Goal: Task Accomplishment & Management: Manage account settings

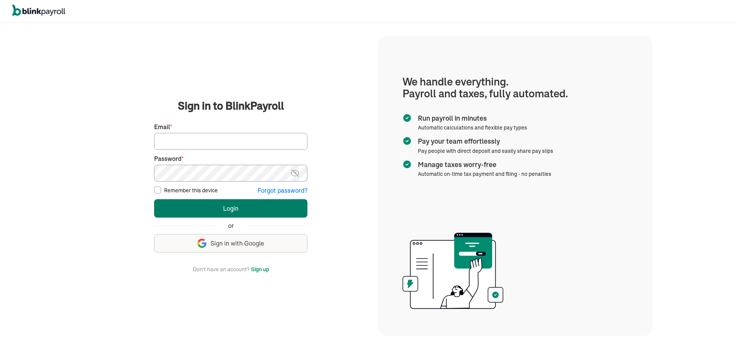
type input "jsaff122@gmail.com"
click at [250, 208] on button "Login" at bounding box center [230, 208] width 153 height 18
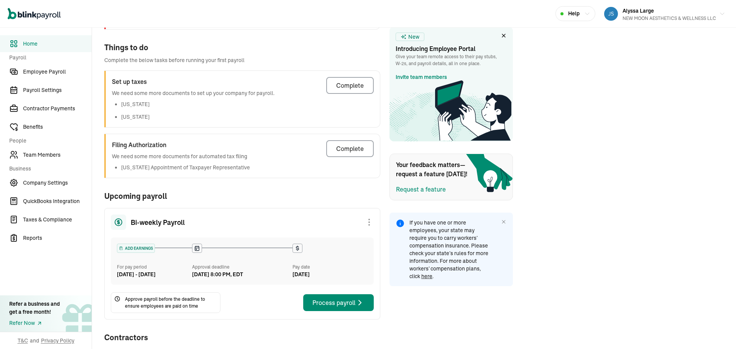
scroll to position [153, 0]
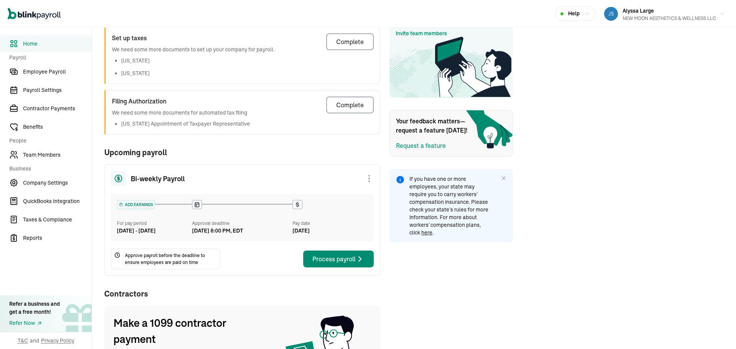
click at [368, 178] on div at bounding box center [369, 178] width 9 height 9
click at [345, 192] on div "Skip this payroll" at bounding box center [331, 196] width 86 height 15
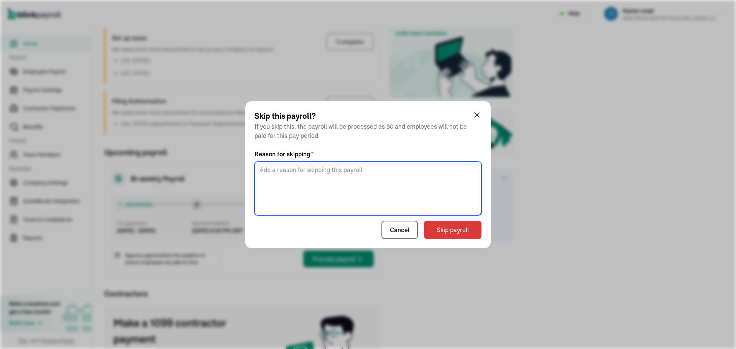
click at [350, 197] on textarea at bounding box center [368, 189] width 227 height 54
type textarea "skip"
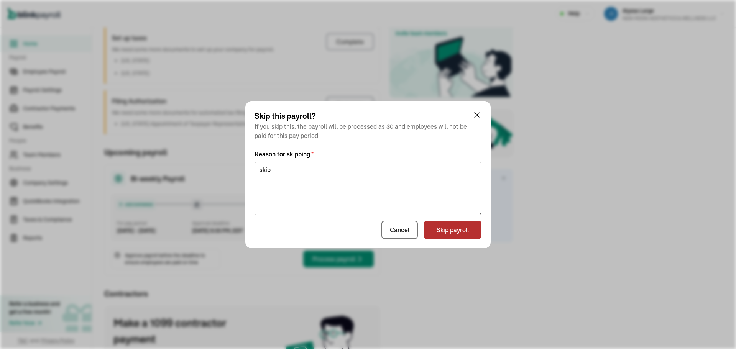
click at [469, 233] on button "Skip payroll" at bounding box center [453, 230] width 58 height 18
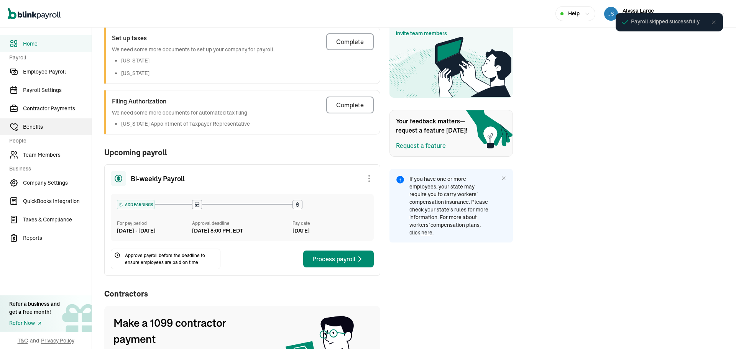
scroll to position [132, 0]
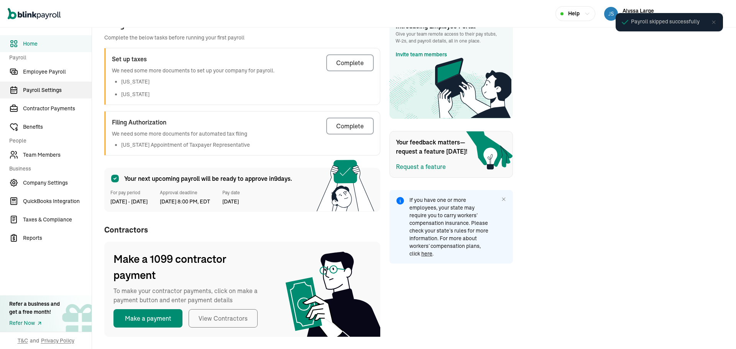
click at [51, 94] on span "Payroll Settings" at bounding box center [57, 90] width 69 height 8
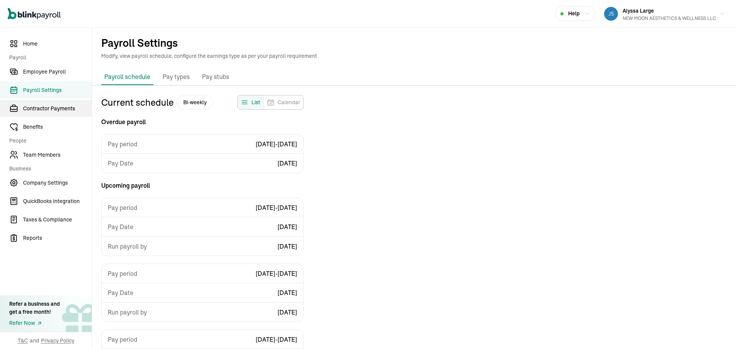
click at [53, 105] on span "Contractor Payments" at bounding box center [57, 109] width 69 height 8
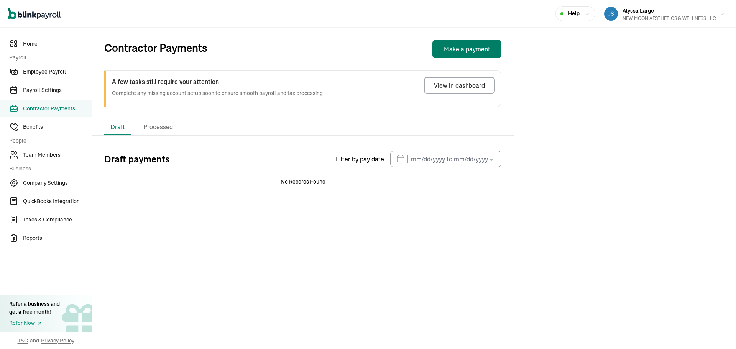
click at [447, 54] on button "Make a payment" at bounding box center [466, 49] width 69 height 18
select select "direct_deposit"
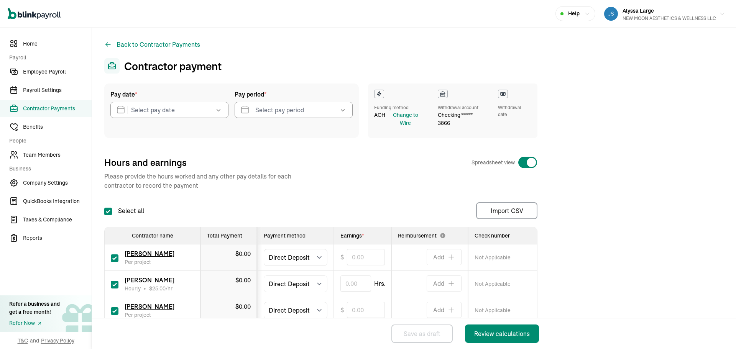
click at [117, 311] on input "checkbox" at bounding box center [115, 311] width 8 height 8
checkbox input "false"
type input "0.00"
click at [349, 283] on input "text" at bounding box center [355, 284] width 31 height 16
type input "1.5"
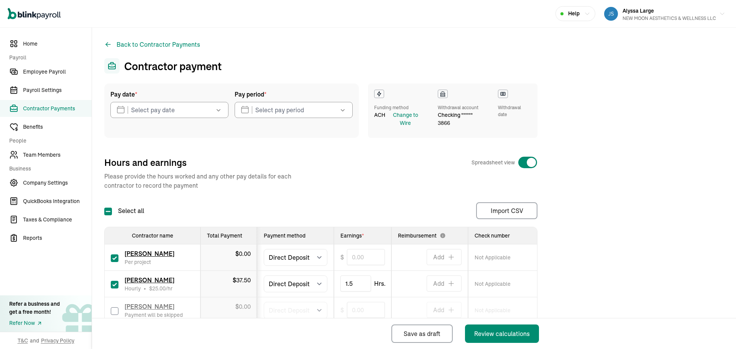
type input "1.50"
click at [357, 258] on input "text" at bounding box center [366, 257] width 38 height 16
type input "100"
type input "100.00"
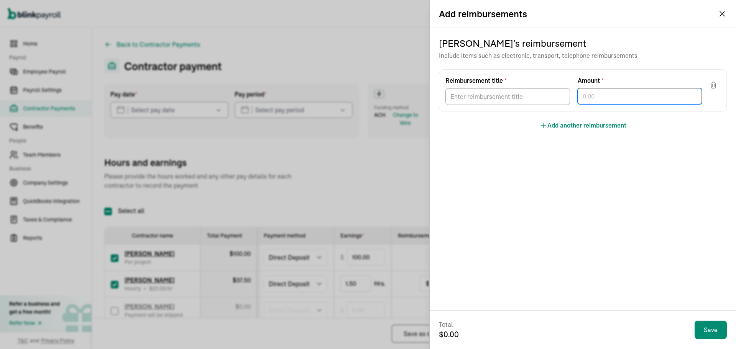
click at [608, 100] on input "text" at bounding box center [640, 96] width 125 height 16
type input "816.80"
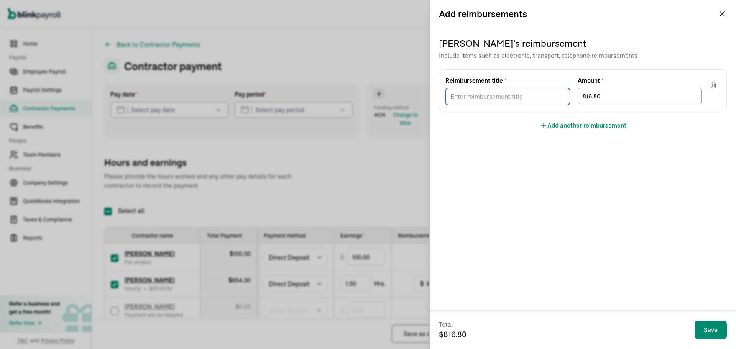
click at [527, 102] on input "Reimbursement title *" at bounding box center [508, 96] width 125 height 17
type input "Commission"
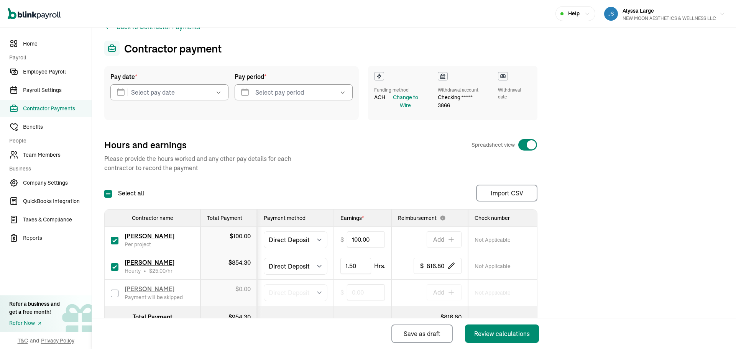
scroll to position [46, 0]
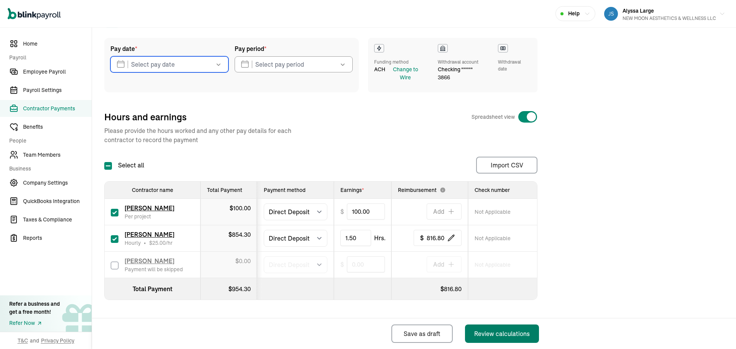
click at [495, 335] on div "Review calculations" at bounding box center [502, 333] width 56 height 9
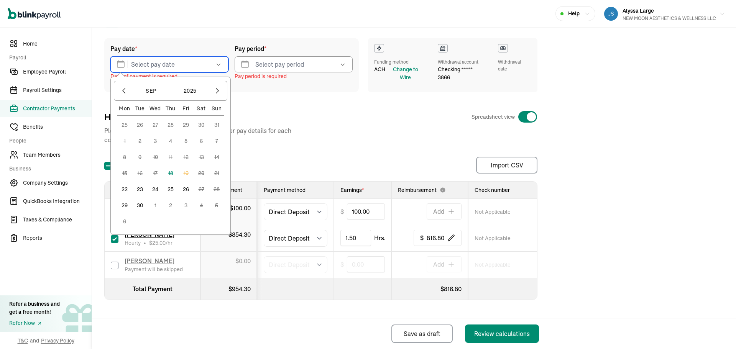
click at [191, 60] on input "text" at bounding box center [169, 64] width 118 height 16
click at [216, 62] on icon "button" at bounding box center [219, 65] width 8 height 8
click at [141, 190] on button "23" at bounding box center [139, 189] width 15 height 15
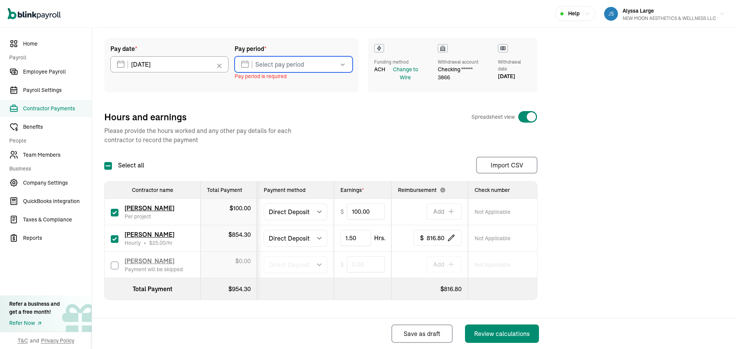
click at [280, 67] on input "text" at bounding box center [294, 64] width 118 height 16
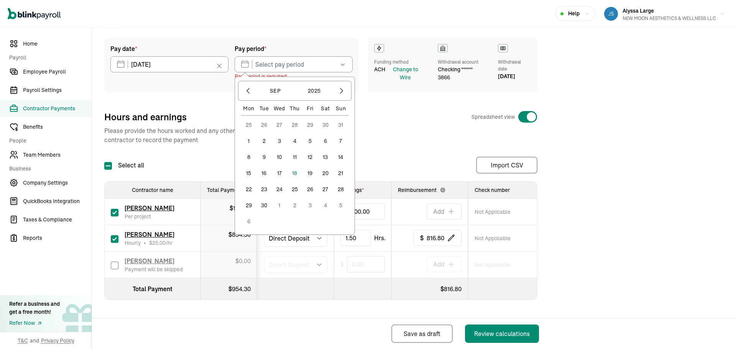
click at [311, 159] on button "12" at bounding box center [310, 157] width 15 height 15
click at [326, 158] on button "13" at bounding box center [325, 157] width 15 height 15
click at [268, 67] on input "[DATE] ~ [DATE]" at bounding box center [294, 64] width 118 height 16
click at [309, 173] on button "19" at bounding box center [310, 173] width 15 height 15
click at [325, 158] on button "13" at bounding box center [325, 157] width 15 height 15
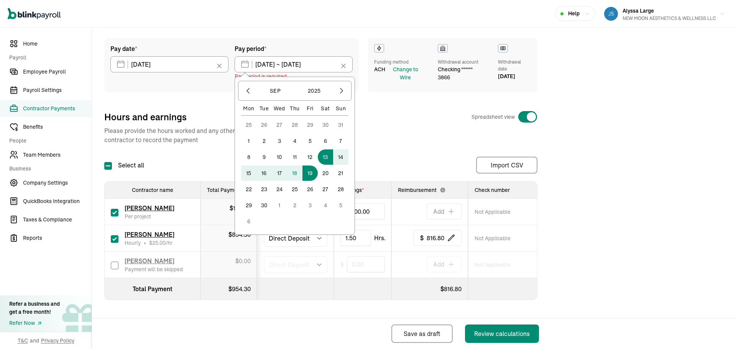
type input "[DATE] ~ [DATE]"
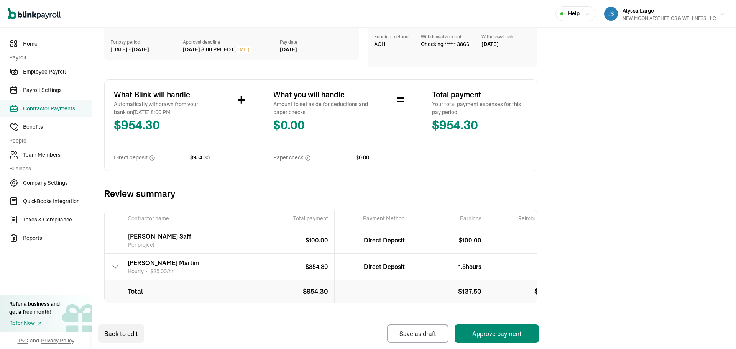
scroll to position [82, 0]
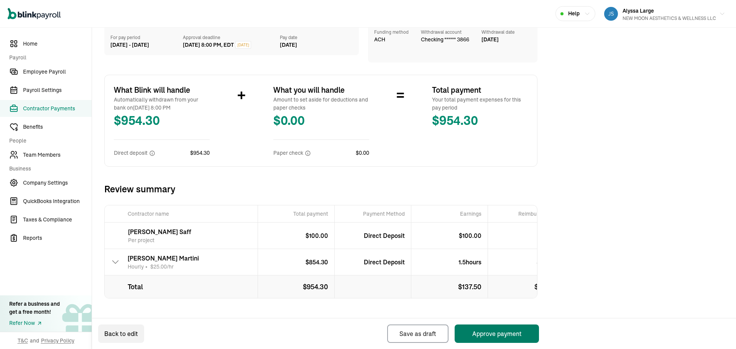
click at [494, 334] on button "Approve payment" at bounding box center [497, 334] width 84 height 18
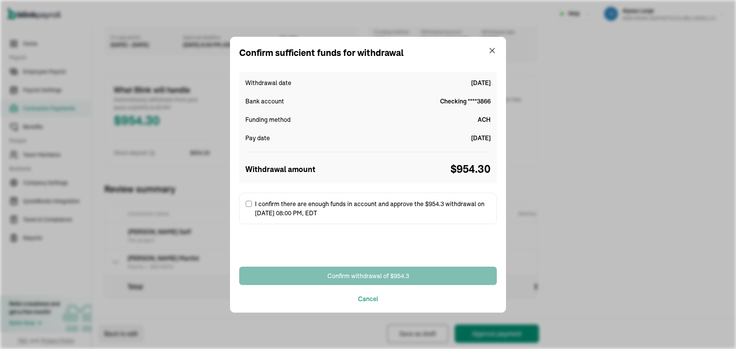
click at [250, 202] on input "I confirm there are enough funds in account and approve the $954.3 withdrawal o…" at bounding box center [249, 204] width 6 height 6
checkbox input "true"
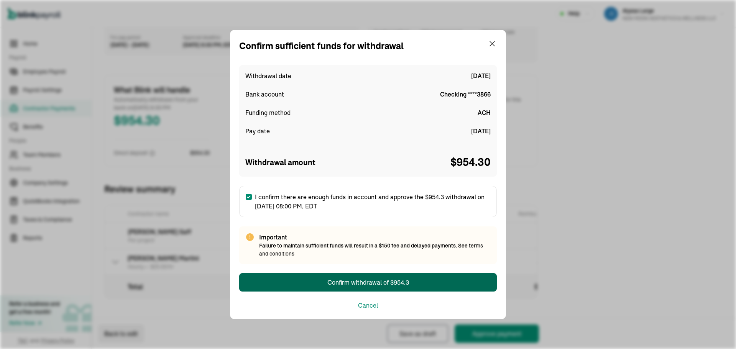
click at [340, 281] on div "Confirm withdrawal of $954.3" at bounding box center [368, 282] width 82 height 9
